Goal: Transaction & Acquisition: Purchase product/service

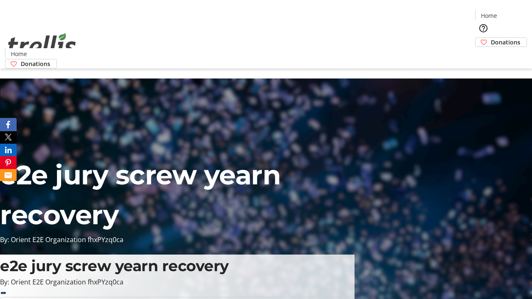
click at [491, 38] on span "Donations" at bounding box center [506, 42] width 30 height 9
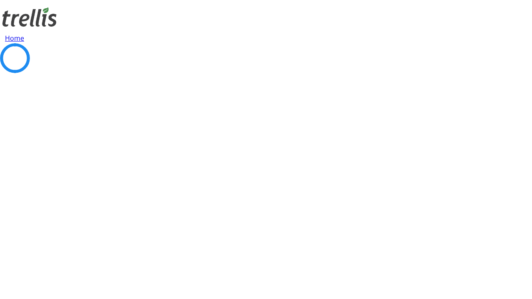
select select "CA"
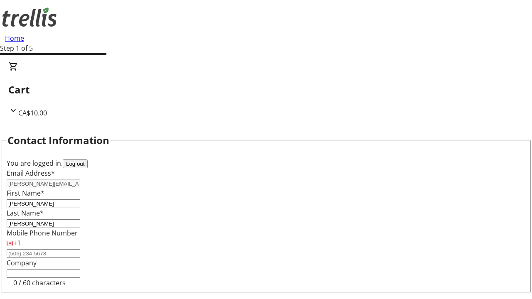
type input "[STREET_ADDRESS][PERSON_NAME]"
type input "Kelowna"
select select "BC"
type input "Kelowna"
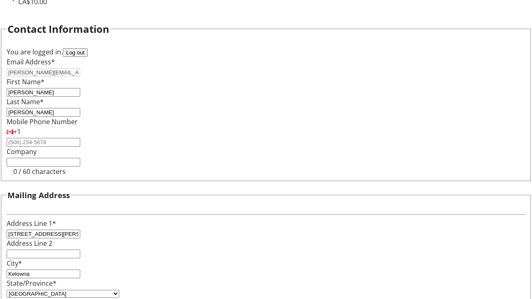
type input "V1Y 0C2"
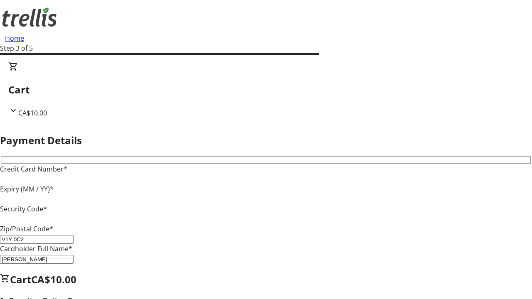
type input "V1Y 0C2"
